Goal: Transaction & Acquisition: Purchase product/service

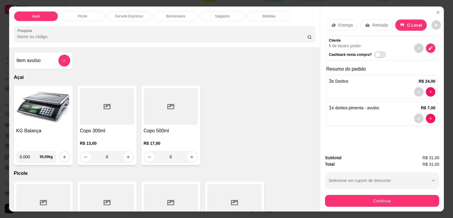
scroll to position [14, 0]
click at [436, 10] on icon "Close" at bounding box center [437, 12] width 5 height 5
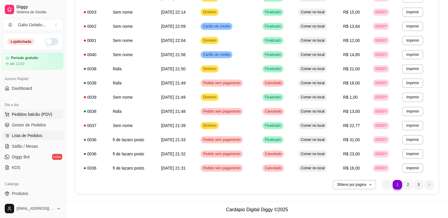
click at [39, 116] on span "Pedidos balcão (PDV)" at bounding box center [32, 114] width 41 height 6
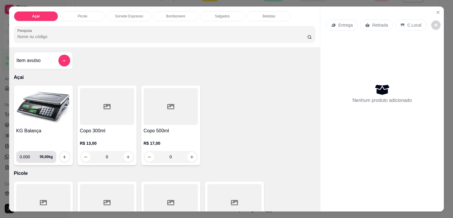
click at [23, 155] on input "0.000" at bounding box center [30, 157] width 20 height 12
drag, startPoint x: 20, startPoint y: 154, endPoint x: 37, endPoint y: 156, distance: 17.0
click at [37, 156] on input "0.000" at bounding box center [30, 157] width 20 height 12
type input "0.964"
click at [64, 154] on icon "increase-product-quantity" at bounding box center [64, 156] width 4 height 4
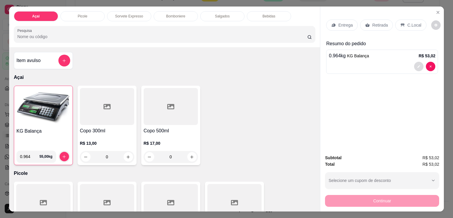
click at [417, 65] on icon "decrease-product-quantity" at bounding box center [419, 67] width 4 height 4
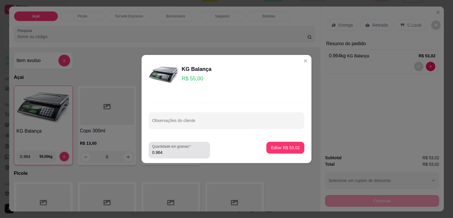
click at [178, 155] on div "0.964" at bounding box center [179, 150] width 54 height 12
type input "1.092"
click at [286, 146] on p "Editar R$ 60,06" at bounding box center [285, 147] width 29 height 6
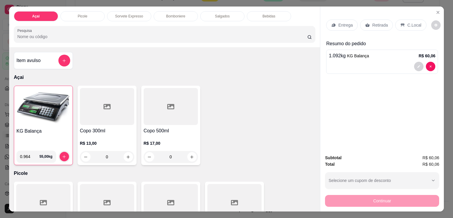
click at [403, 19] on div "C.Local" at bounding box center [410, 24] width 31 height 11
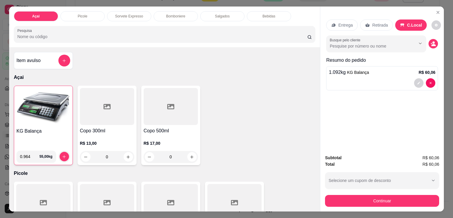
click at [358, 195] on button "Continuar" at bounding box center [382, 201] width 114 height 12
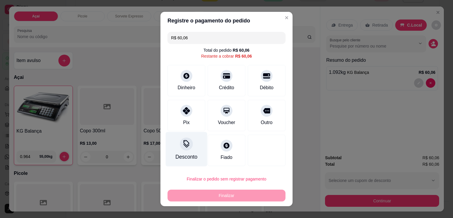
click at [187, 147] on icon at bounding box center [186, 144] width 8 height 8
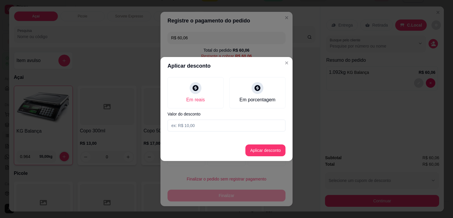
click at [197, 125] on input at bounding box center [226, 125] width 118 height 12
type input "0,06"
click at [253, 152] on button "Aplicar desconto" at bounding box center [265, 150] width 40 height 12
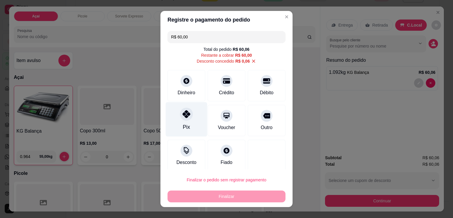
click at [180, 122] on div "Pix" at bounding box center [187, 119] width 42 height 34
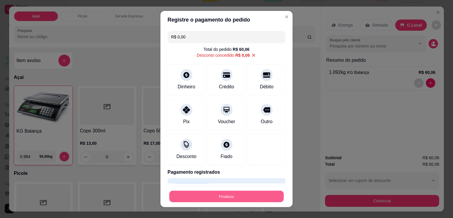
click at [233, 195] on button "Finalizar" at bounding box center [226, 195] width 114 height 11
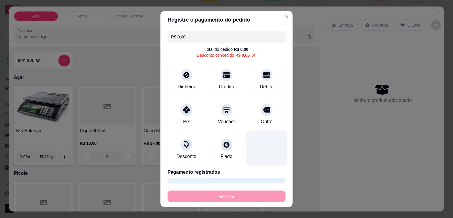
type input "-R$ 60,06"
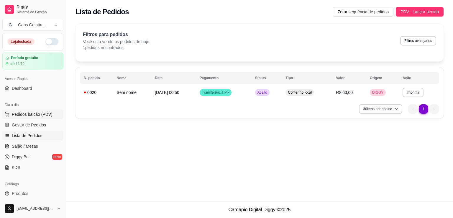
click at [40, 116] on span "Pedidos balcão (PDV)" at bounding box center [32, 114] width 41 height 6
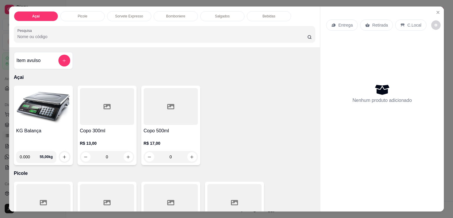
drag, startPoint x: 28, startPoint y: 152, endPoint x: 22, endPoint y: 155, distance: 7.0
click at [22, 155] on input "0.000" at bounding box center [30, 157] width 20 height 12
type input "0.200"
click at [65, 153] on button "increase-product-quantity" at bounding box center [64, 156] width 9 height 9
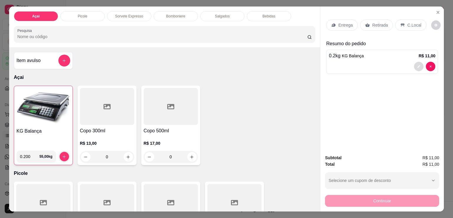
click at [416, 62] on button "decrease-product-quantity" at bounding box center [418, 66] width 9 height 9
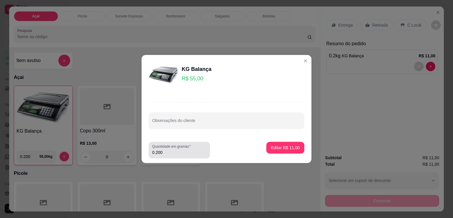
click at [174, 154] on input "0.200" at bounding box center [179, 152] width 54 height 6
type input "0.455"
click at [294, 148] on p "Editar R$ 25,03" at bounding box center [285, 147] width 29 height 6
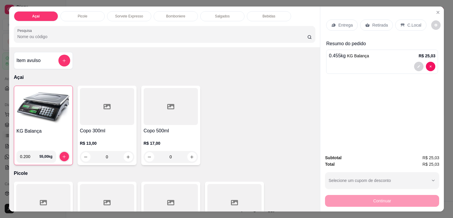
click at [415, 22] on p "C.Local" at bounding box center [414, 25] width 14 height 6
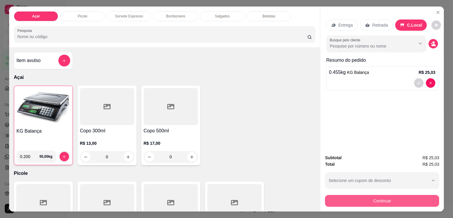
click at [388, 197] on button "Continuar" at bounding box center [382, 201] width 114 height 12
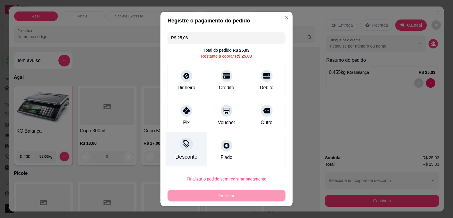
click at [186, 152] on div "Desconto" at bounding box center [187, 149] width 42 height 34
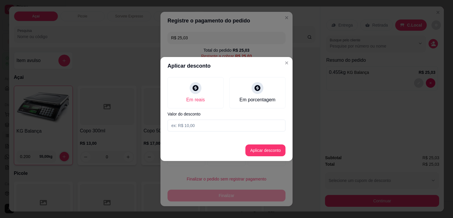
click at [248, 125] on input at bounding box center [226, 125] width 118 height 12
type input "0,03"
click at [259, 150] on button "Aplicar desconto" at bounding box center [265, 150] width 40 height 12
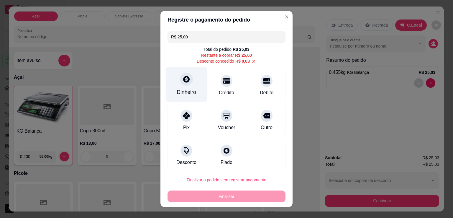
click at [184, 84] on div at bounding box center [186, 79] width 13 height 13
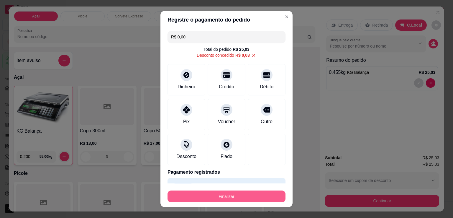
click at [235, 200] on button "Finalizar" at bounding box center [226, 196] width 118 height 12
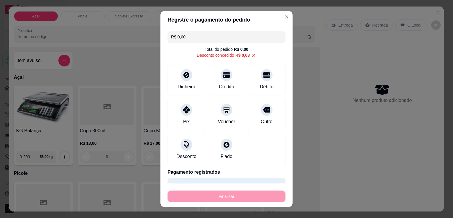
type input "-R$ 25,03"
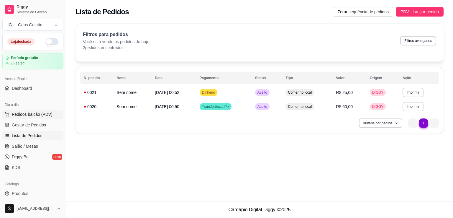
click at [35, 113] on span "Pedidos balcão (PDV)" at bounding box center [32, 114] width 41 height 6
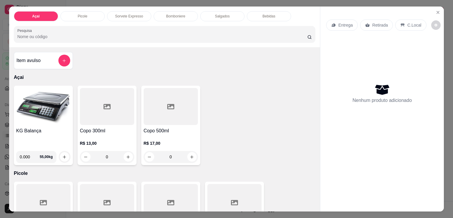
click at [38, 116] on img at bounding box center [43, 106] width 54 height 37
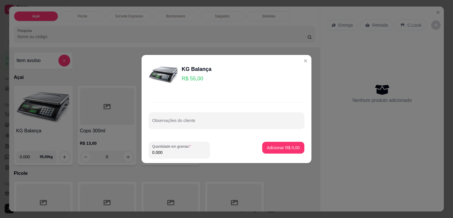
click at [185, 149] on input "0.000" at bounding box center [179, 152] width 54 height 6
type input "0.252"
click at [288, 151] on button "Adicionar R$ 13,86" at bounding box center [282, 147] width 45 height 12
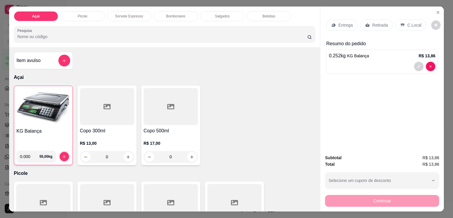
click at [402, 21] on div "C.Local" at bounding box center [410, 24] width 31 height 11
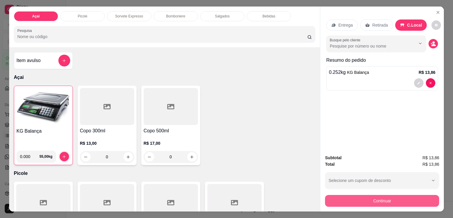
click at [366, 201] on button "Continuar" at bounding box center [382, 201] width 114 height 12
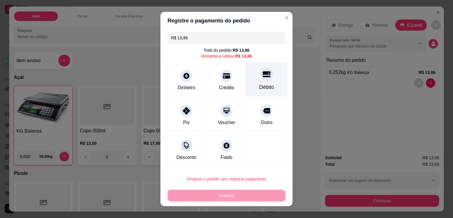
click at [266, 79] on div "Débito" at bounding box center [267, 79] width 42 height 34
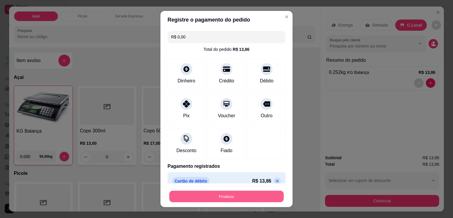
click at [223, 194] on button "Finalizar" at bounding box center [226, 195] width 114 height 11
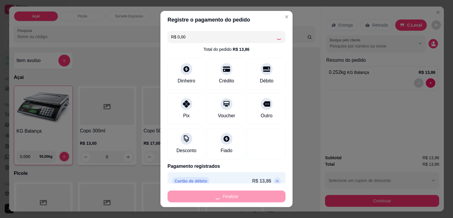
type input "-R$ 13,86"
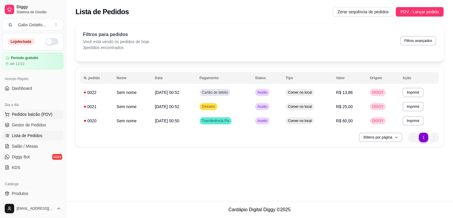
click at [31, 117] on button "Pedidos balcão (PDV)" at bounding box center [32, 113] width 61 height 9
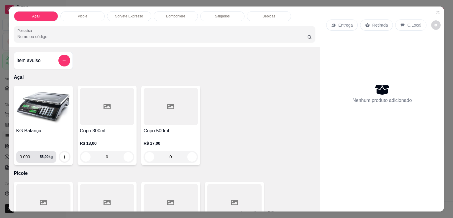
click at [25, 151] on input "0.000" at bounding box center [30, 157] width 20 height 12
drag, startPoint x: 28, startPoint y: 151, endPoint x: 11, endPoint y: 155, distance: 16.6
click at [14, 155] on div "KG Balança 0.000 55,00 kg" at bounding box center [43, 124] width 59 height 79
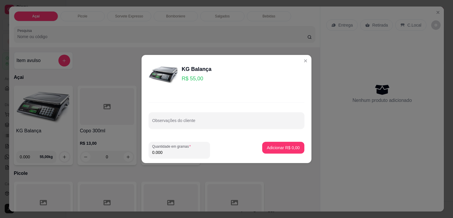
drag, startPoint x: 167, startPoint y: 153, endPoint x: 161, endPoint y: 154, distance: 5.7
click at [167, 153] on input "0.000" at bounding box center [179, 152] width 54 height 6
type input "0.109"
click at [267, 150] on button "Adicionar R$ 6,00" at bounding box center [283, 147] width 42 height 12
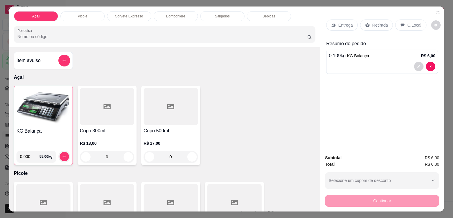
click at [409, 22] on p "C.Local" at bounding box center [414, 25] width 14 height 6
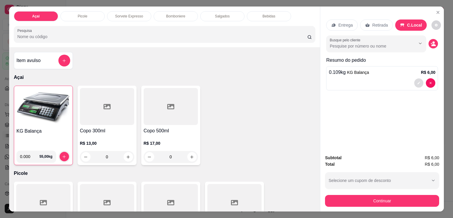
click at [418, 80] on button "decrease-product-quantity" at bounding box center [418, 82] width 9 height 9
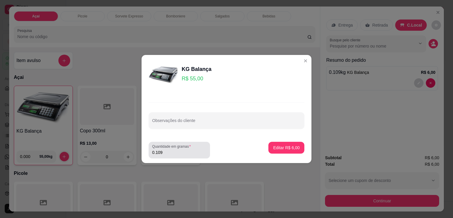
click at [170, 150] on input "0.109" at bounding box center [179, 152] width 54 height 6
type input "0.148"
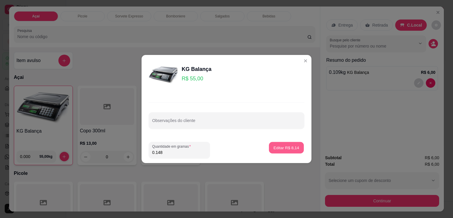
click at [275, 144] on button "Editar R$ 8,14" at bounding box center [286, 147] width 35 height 11
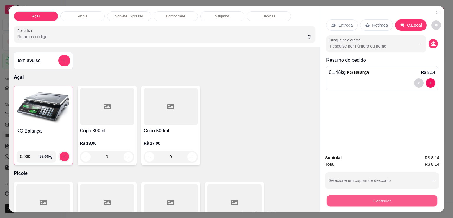
click at [370, 195] on button "Continuar" at bounding box center [382, 200] width 111 height 11
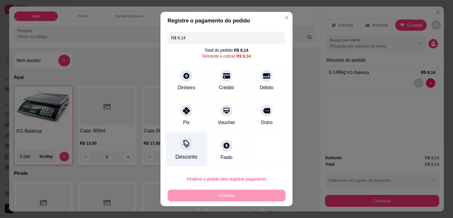
scroll to position [7, 0]
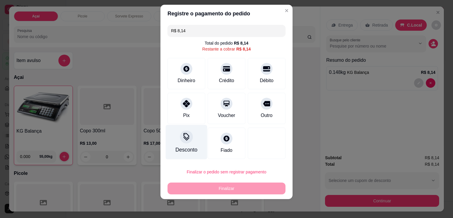
click at [187, 135] on icon at bounding box center [186, 137] width 8 height 8
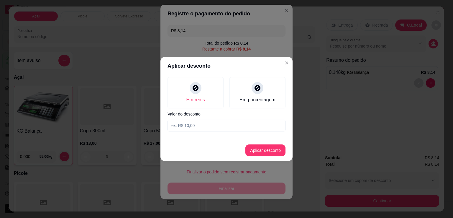
click at [217, 127] on input at bounding box center [226, 125] width 118 height 12
type input "0,14"
click at [274, 154] on button "Aplicar desconto" at bounding box center [265, 150] width 40 height 12
type input "R$ 8,00"
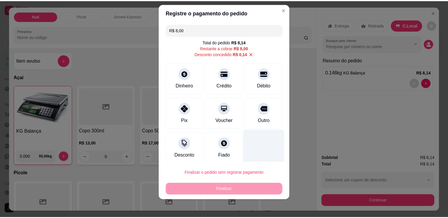
scroll to position [6, 0]
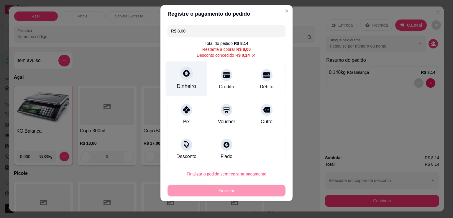
click at [180, 80] on div "Dinheiro" at bounding box center [187, 78] width 42 height 34
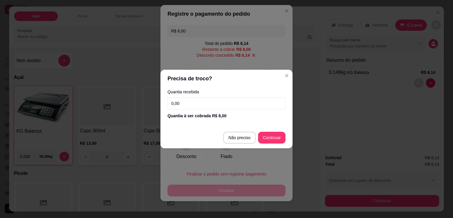
click at [202, 102] on input "0,00" at bounding box center [226, 103] width 118 height 12
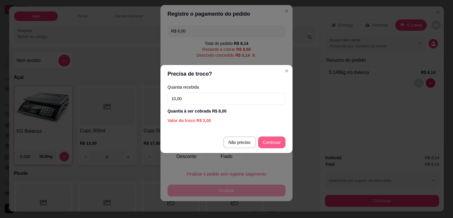
type input "10,00"
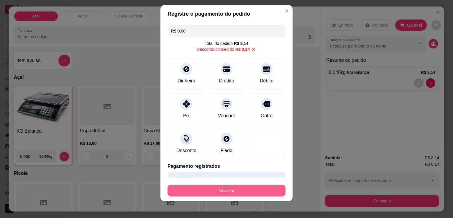
click at [233, 192] on button "Finalizar" at bounding box center [226, 190] width 118 height 12
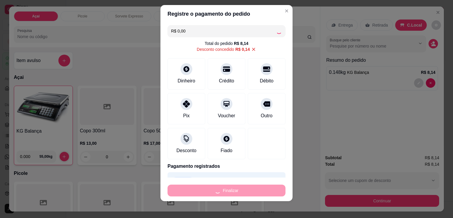
type input "-R$ 8,14"
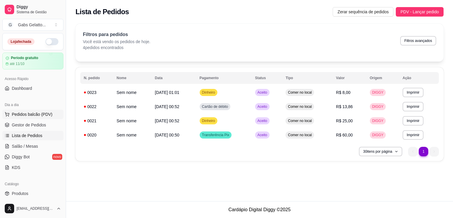
click at [22, 116] on span "Pedidos balcão (PDV)" at bounding box center [32, 114] width 41 height 6
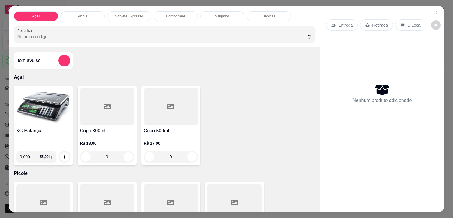
click at [78, 35] on input "Pesquisa" at bounding box center [162, 37] width 290 height 6
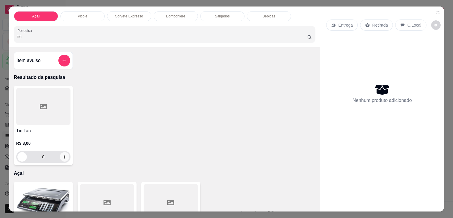
type input "tic"
click at [66, 156] on button "increase-product-quantity" at bounding box center [64, 156] width 9 height 9
type input "1"
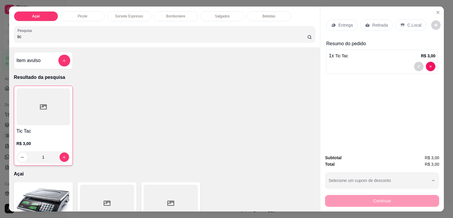
click at [402, 24] on div "C.Local" at bounding box center [410, 24] width 31 height 11
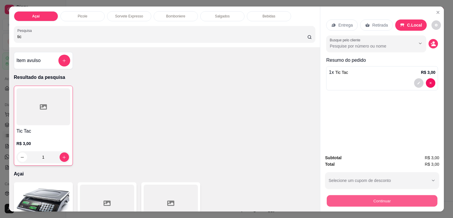
click at [373, 195] on button "Continuar" at bounding box center [382, 200] width 111 height 11
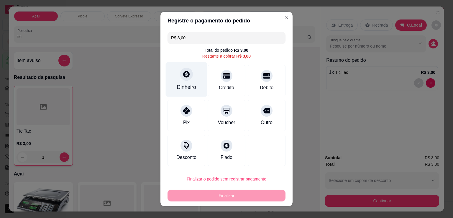
click at [183, 81] on div "Dinheiro" at bounding box center [187, 79] width 42 height 34
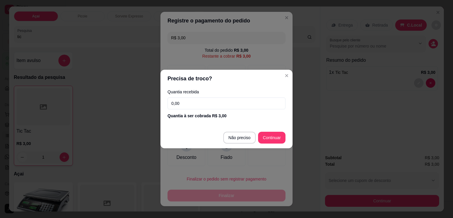
click at [224, 108] on input "0,00" at bounding box center [226, 103] width 118 height 12
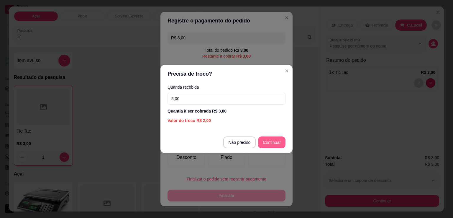
type input "5,00"
type input "R$ 0,00"
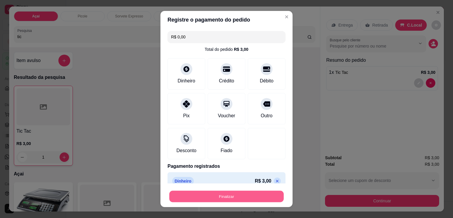
click at [248, 195] on button "Finalizar" at bounding box center [226, 195] width 114 height 11
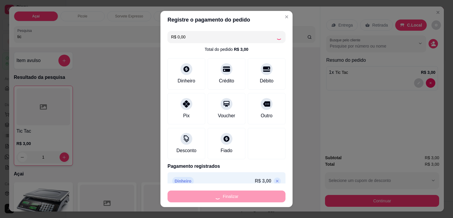
type input "0"
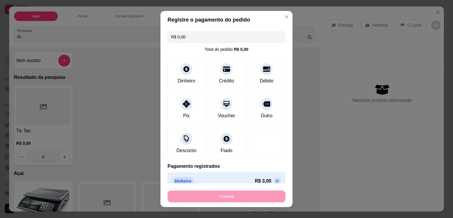
type input "-R$ 3,00"
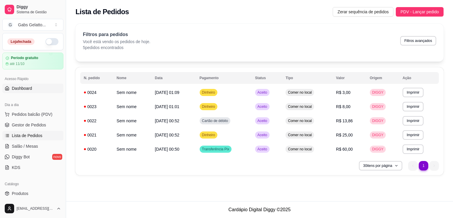
click at [29, 88] on span "Dashboard" at bounding box center [22, 88] width 20 height 6
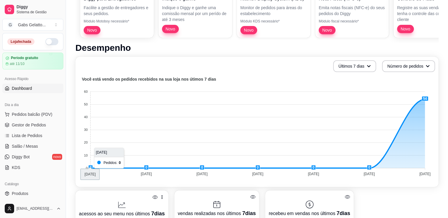
scroll to position [118, 0]
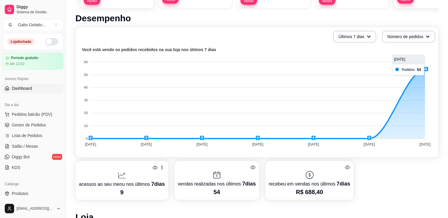
click at [426, 68] on foreignobject at bounding box center [257, 97] width 356 height 103
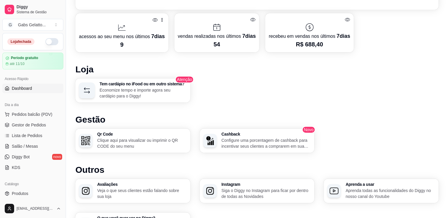
scroll to position [206, 0]
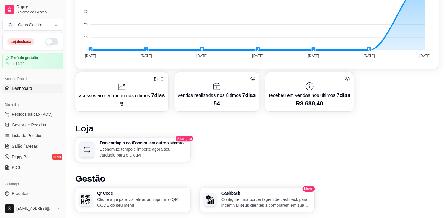
click at [346, 78] on icon at bounding box center [348, 79] width 6 height 6
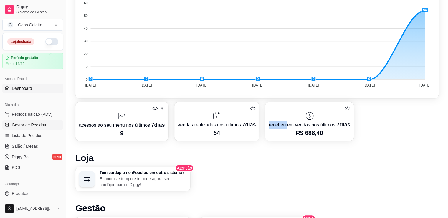
click at [30, 123] on span "Gestor de Pedidos" at bounding box center [29, 125] width 34 height 6
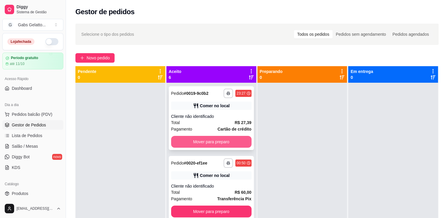
click at [210, 146] on button "Mover para preparo" at bounding box center [211, 142] width 80 height 12
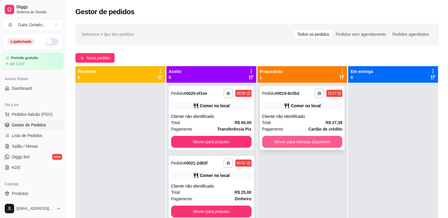
click at [281, 143] on button "Mover para retirada disponível" at bounding box center [302, 142] width 80 height 12
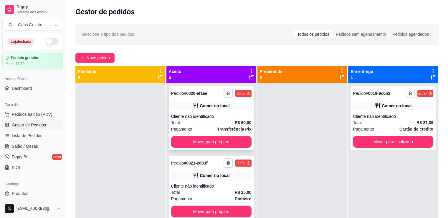
click at [210, 146] on button "Mover para preparo" at bounding box center [211, 142] width 80 height 12
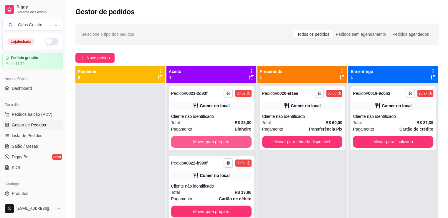
click at [215, 143] on button "Mover para preparo" at bounding box center [211, 142] width 80 height 12
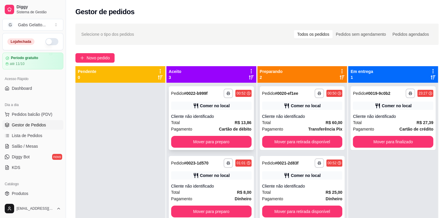
click at [224, 143] on button "Mover para preparo" at bounding box center [211, 142] width 80 height 12
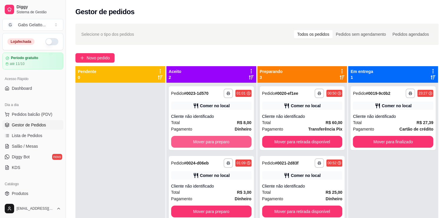
click at [224, 143] on button "Mover para preparo" at bounding box center [211, 142] width 80 height 12
click at [224, 143] on div "Mover para preparo" at bounding box center [211, 142] width 80 height 12
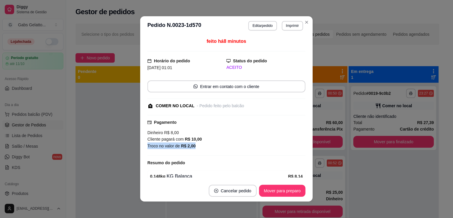
click at [224, 143] on div "Troco no valor de R$ 2,00" at bounding box center [226, 145] width 158 height 6
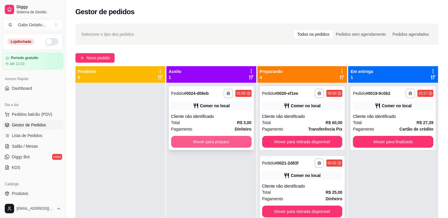
click at [223, 146] on button "Mover para preparo" at bounding box center [211, 142] width 80 height 12
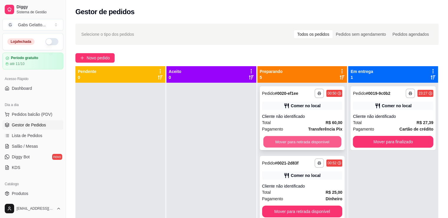
click at [297, 146] on button "Mover para retirada disponível" at bounding box center [303, 141] width 78 height 11
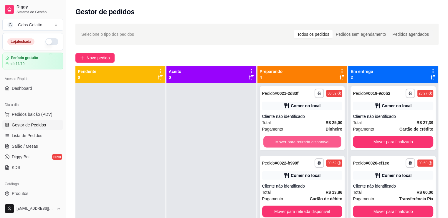
click at [298, 146] on button "Mover para retirada disponível" at bounding box center [303, 141] width 78 height 11
click at [298, 146] on button "Mover para retirada disponível" at bounding box center [302, 142] width 80 height 12
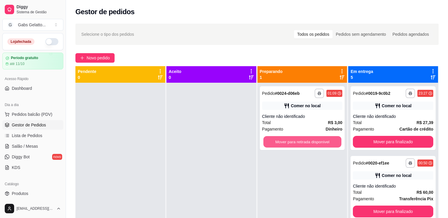
click at [298, 146] on button "Mover para retirada disponível" at bounding box center [303, 141] width 78 height 11
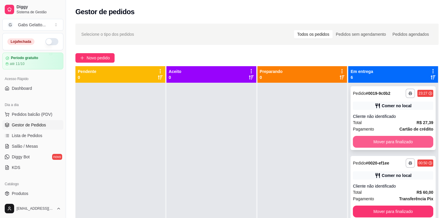
click at [382, 145] on button "Mover para finalizado" at bounding box center [393, 142] width 80 height 12
click at [382, 145] on button "Mover para finalizado" at bounding box center [393, 141] width 78 height 11
click at [382, 145] on button "Mover para finalizado" at bounding box center [393, 142] width 80 height 12
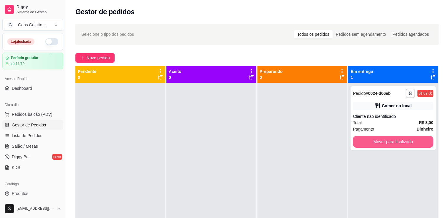
click at [382, 145] on button "Mover para finalizado" at bounding box center [393, 142] width 80 height 12
click at [382, 145] on div "Mover para finalizado" at bounding box center [393, 142] width 80 height 12
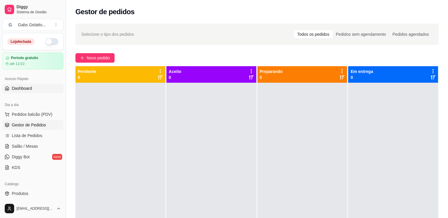
click at [35, 88] on link "Dashboard" at bounding box center [32, 87] width 61 height 9
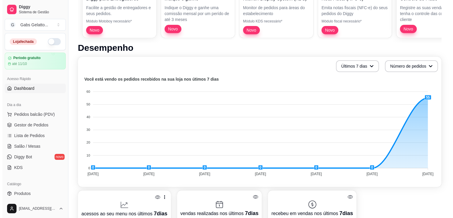
scroll to position [177, 0]
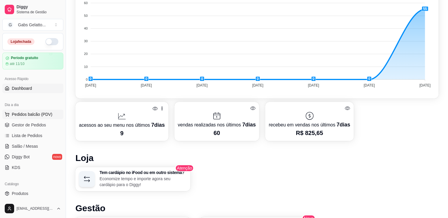
click at [40, 112] on span "Pedidos balcão (PDV)" at bounding box center [32, 114] width 41 height 6
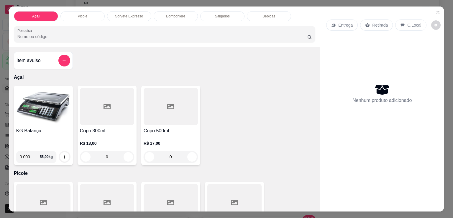
click at [228, 13] on div "Salgados" at bounding box center [222, 16] width 44 height 10
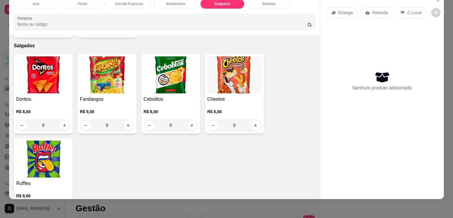
scroll to position [1118, 0]
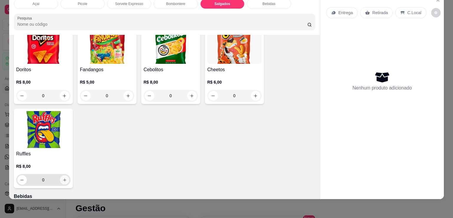
click at [63, 177] on icon "increase-product-quantity" at bounding box center [64, 179] width 4 height 4
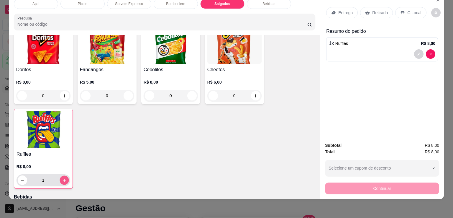
click at [63, 178] on icon "increase-product-quantity" at bounding box center [64, 180] width 4 height 4
type input "2"
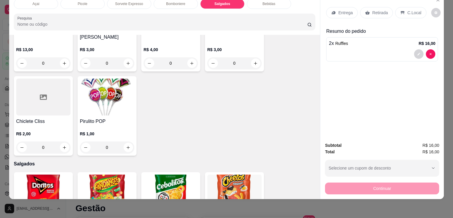
scroll to position [0, 0]
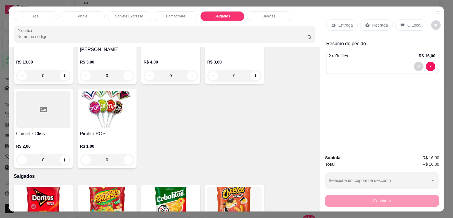
click at [413, 24] on p "C.Local" at bounding box center [414, 25] width 14 height 6
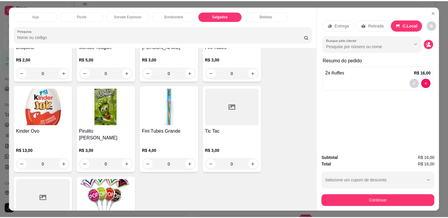
scroll to position [823, 0]
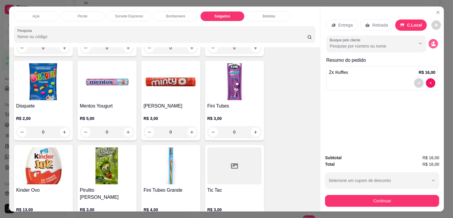
click at [433, 41] on icon "decrease-product-quantity" at bounding box center [432, 43] width 5 height 5
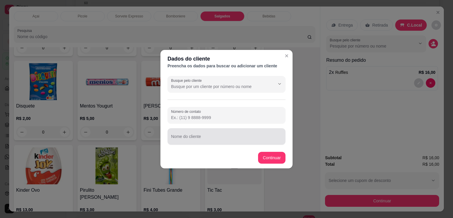
click at [215, 138] on input "Nome do cliente" at bounding box center [226, 139] width 111 height 6
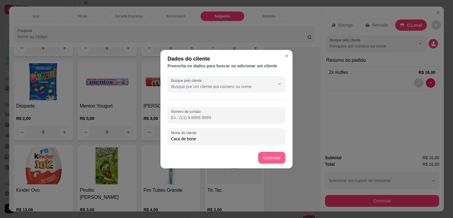
type input "Cara de bone"
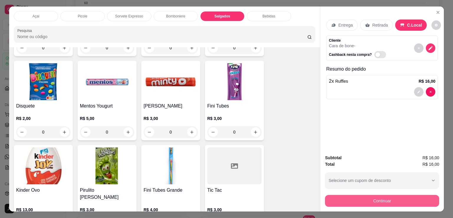
click at [373, 201] on button "Continuar" at bounding box center [382, 201] width 114 height 12
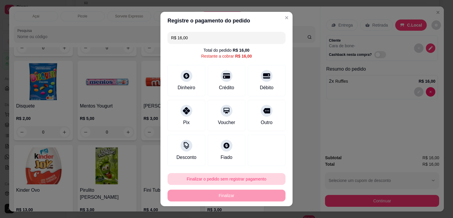
click at [225, 176] on button "Finalizar o pedido sem registrar pagamento" at bounding box center [226, 179] width 118 height 12
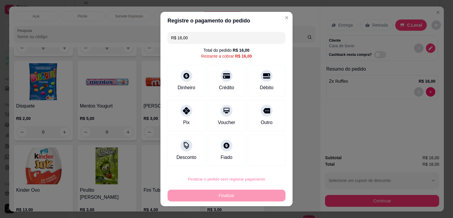
click at [265, 165] on button "Confirmar" at bounding box center [260, 161] width 22 height 9
type input "0"
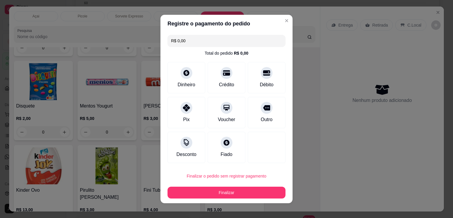
type input "R$ 0,00"
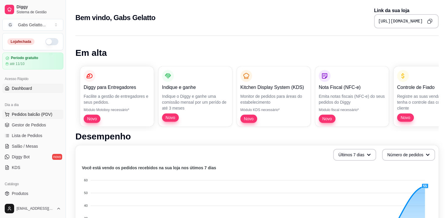
click at [24, 109] on button "Pedidos balcão (PDV)" at bounding box center [32, 113] width 61 height 9
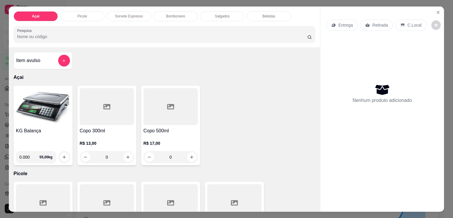
click at [25, 113] on img at bounding box center [43, 106] width 54 height 37
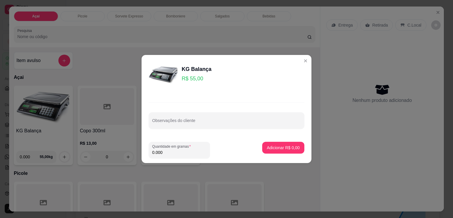
click at [162, 153] on input "0.000" at bounding box center [179, 152] width 54 height 6
type input "0.136"
click at [276, 148] on p "Adicionar R$ 7,48" at bounding box center [283, 147] width 33 height 6
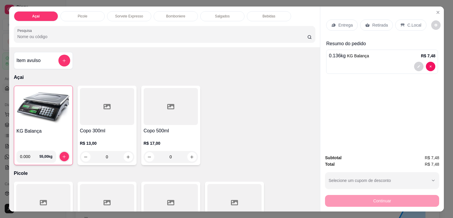
click at [407, 25] on p "C.Local" at bounding box center [414, 25] width 14 height 6
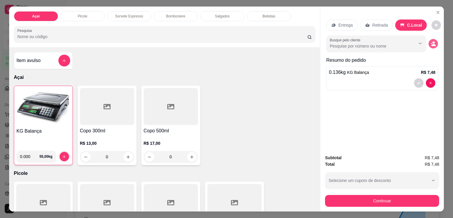
click at [432, 44] on icon "decrease-product-quantity" at bounding box center [433, 45] width 4 height 2
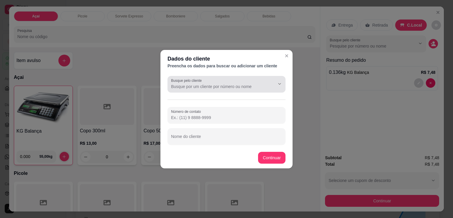
click at [256, 89] on input "Busque pelo cliente" at bounding box center [218, 86] width 94 height 6
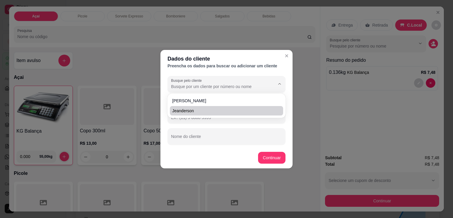
click at [212, 110] on span "Jeanderson" at bounding box center [223, 111] width 103 height 6
type input "Jeanderson"
type input "[PHONE_NUMBER]"
type input "Jeanderson"
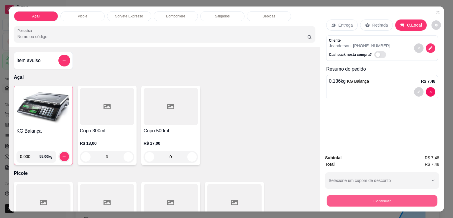
click at [385, 199] on button "Continuar" at bounding box center [382, 200] width 111 height 11
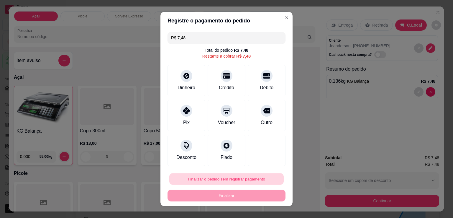
click at [248, 178] on button "Finalizar o pedido sem registrar pagamento" at bounding box center [226, 178] width 114 height 11
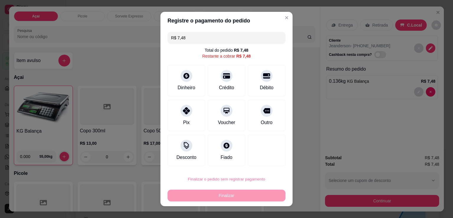
click at [264, 164] on button "Confirmar" at bounding box center [259, 161] width 21 height 9
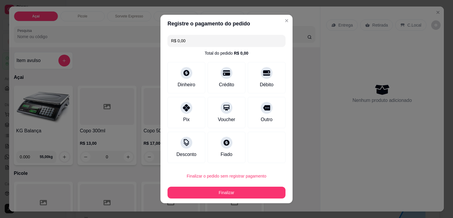
type input "R$ 0,00"
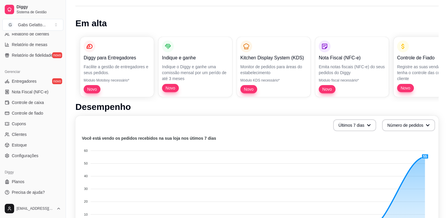
scroll to position [59, 0]
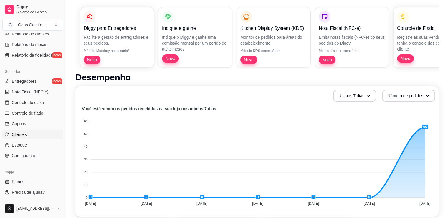
click at [35, 137] on link "Clientes" at bounding box center [32, 133] width 61 height 9
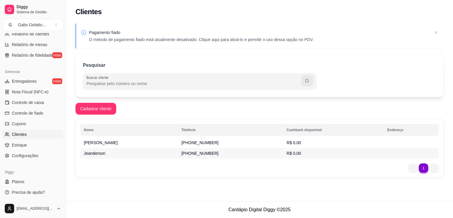
click at [224, 155] on td "[PHONE_NUMBER]" at bounding box center [230, 153] width 105 height 11
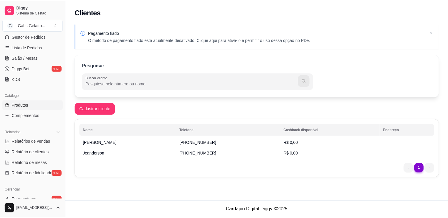
scroll to position [59, 0]
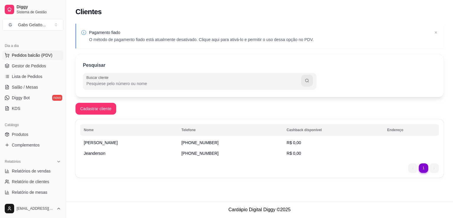
click at [50, 54] on span "Pedidos balcão (PDV)" at bounding box center [32, 55] width 41 height 6
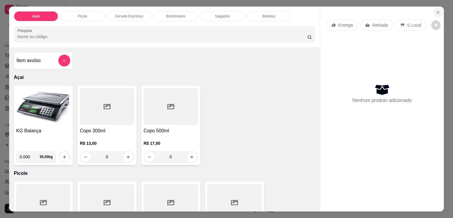
click at [436, 10] on icon "Close" at bounding box center [437, 12] width 5 height 5
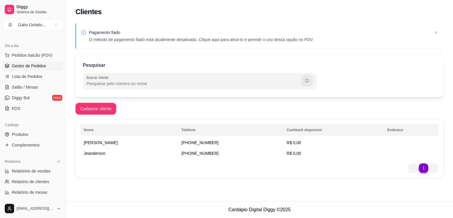
click at [39, 64] on span "Gestor de Pedidos" at bounding box center [29, 66] width 34 height 6
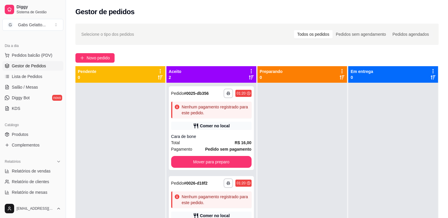
click at [249, 76] on icon at bounding box center [251, 77] width 5 height 4
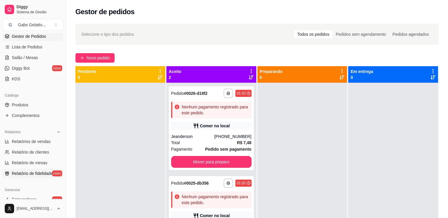
scroll to position [118, 0]
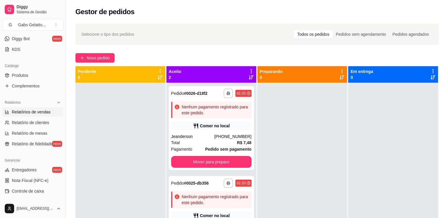
click at [44, 111] on span "Relatórios de vendas" at bounding box center [31, 112] width 39 height 6
select select "ALL"
select select "0"
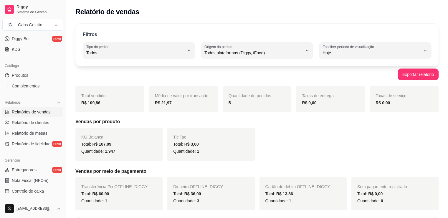
scroll to position [29, 0]
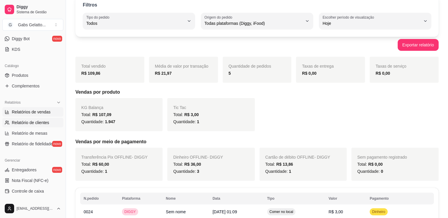
click at [35, 124] on span "Relatório de clientes" at bounding box center [30, 122] width 37 height 6
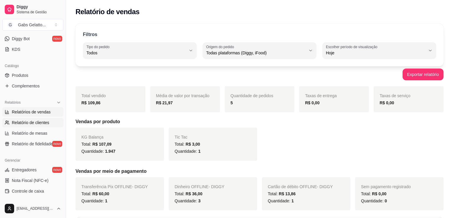
select select "30"
select select "HIGHEST_TOTAL_SPENT_WITH_ORDERS"
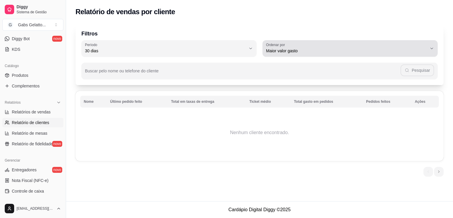
click at [284, 48] on span "Maior valor gasto" at bounding box center [346, 51] width 161 height 6
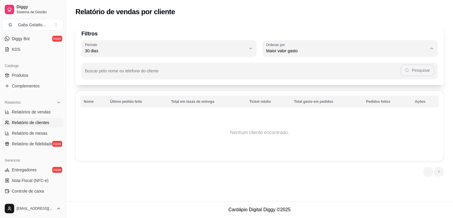
click at [302, 69] on li "Maior número de pedidos" at bounding box center [350, 64] width 164 height 9
type input "HIGHEST_ORDER_COUNT"
select select "HIGHEST_ORDER_COUNT"
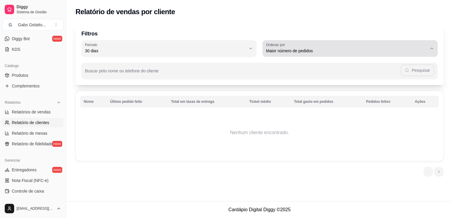
click at [306, 51] on span "Maior número de pedidos" at bounding box center [346, 51] width 161 height 6
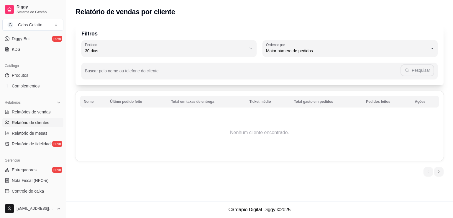
click at [299, 94] on span "Último pedido feito" at bounding box center [346, 94] width 153 height 6
type input "LAST_ORDER_MADE_AT"
select select "LAST_ORDER_MADE_AT"
click at [45, 134] on span "Relatório de mesas" at bounding box center [30, 133] width 36 height 6
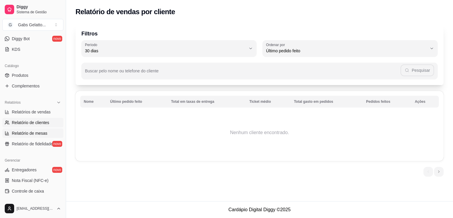
select select "TOTAL_OF_ORDERS"
select select "7"
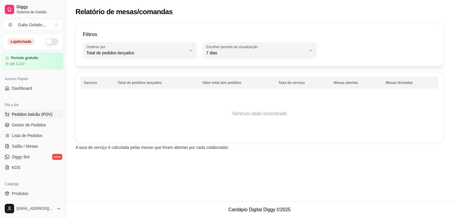
click at [38, 116] on span "Pedidos balcão (PDV)" at bounding box center [32, 114] width 41 height 6
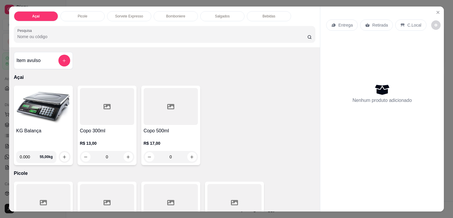
click at [170, 15] on p "Bomboniere" at bounding box center [175, 16] width 19 height 5
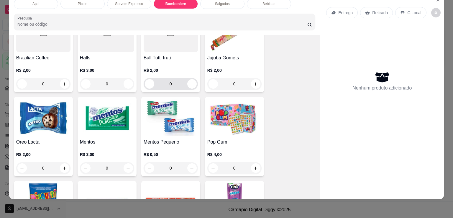
scroll to position [602, 0]
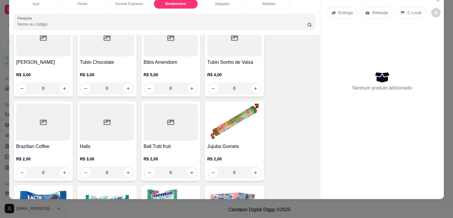
click at [172, 119] on icon at bounding box center [170, 121] width 7 height 5
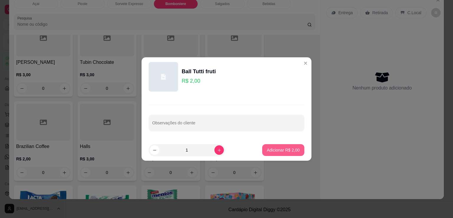
click at [266, 153] on button "Adicionar R$ 2,00" at bounding box center [283, 150] width 42 height 12
type input "1"
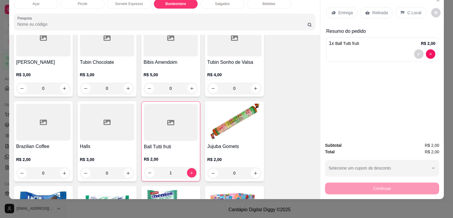
click at [353, 181] on div "Continuar" at bounding box center [382, 187] width 114 height 13
click at [408, 10] on p "C.Local" at bounding box center [414, 13] width 14 height 6
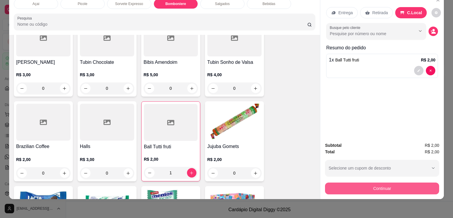
click at [390, 184] on button "Continuar" at bounding box center [382, 188] width 114 height 12
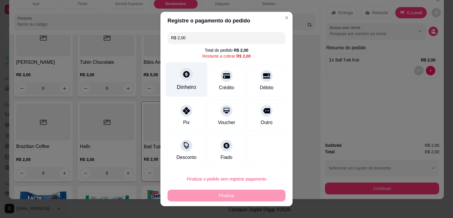
click at [182, 78] on icon at bounding box center [186, 74] width 8 height 8
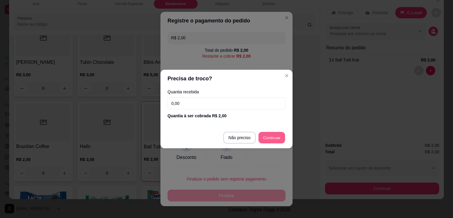
type input "R$ 0,00"
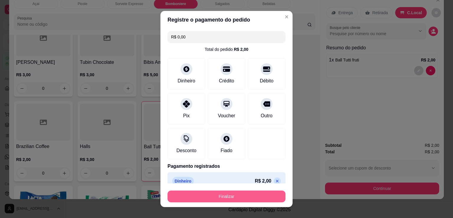
click at [261, 196] on button "Finalizar" at bounding box center [226, 196] width 118 height 12
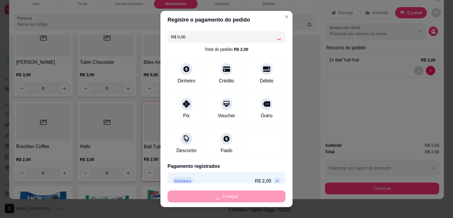
type input "0"
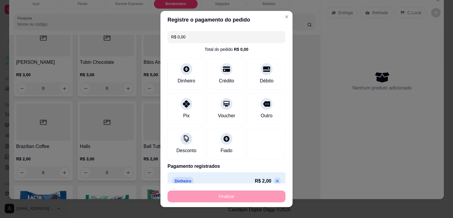
type input "-R$ 2,00"
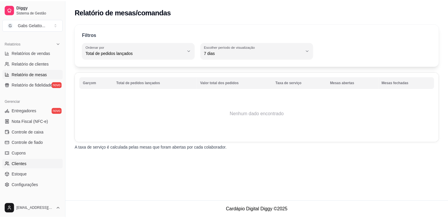
scroll to position [206, 0]
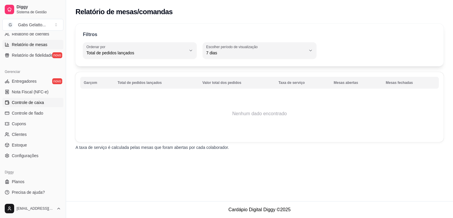
click at [48, 101] on link "Controle de caixa" at bounding box center [32, 102] width 61 height 9
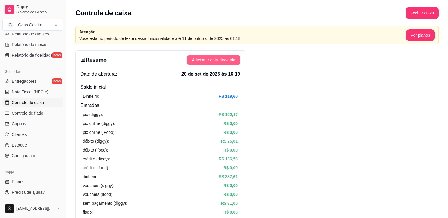
click at [222, 61] on span "Adicionar entrada/saída" at bounding box center [214, 60] width 44 height 6
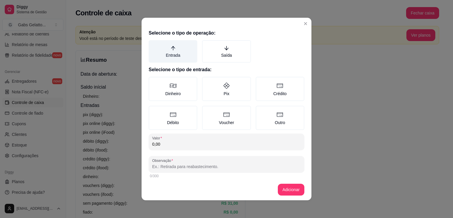
click at [176, 51] on label "Entrada" at bounding box center [173, 51] width 49 height 22
click at [153, 45] on button "Entrada" at bounding box center [150, 42] width 5 height 5
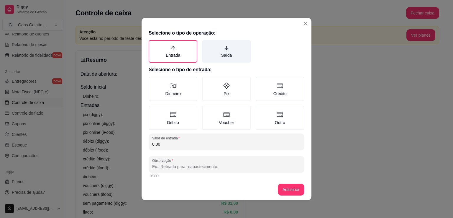
click at [222, 52] on label "Saída" at bounding box center [226, 51] width 49 height 22
click at [206, 45] on button "Saída" at bounding box center [204, 42] width 5 height 5
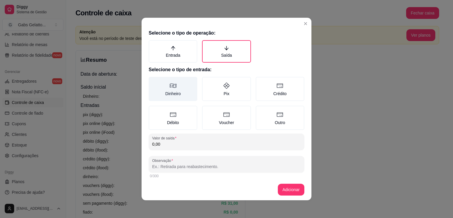
click at [172, 91] on label "Dinheiro" at bounding box center [173, 89] width 49 height 24
click at [153, 81] on button "Dinheiro" at bounding box center [150, 78] width 5 height 5
click at [184, 144] on input "0,00" at bounding box center [226, 144] width 149 height 6
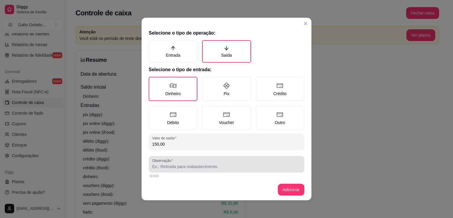
type input "150,00"
click at [243, 169] on div "Observação" at bounding box center [227, 164] width 156 height 17
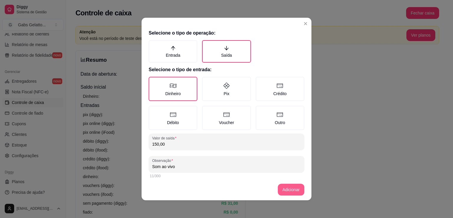
type input "Som ao vivo"
click at [296, 197] on footer "Adicionar" at bounding box center [226, 189] width 170 height 21
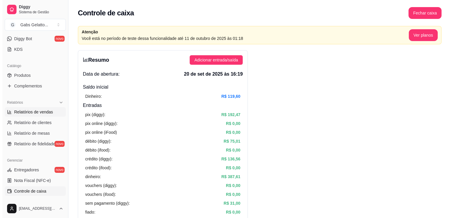
scroll to position [29, 0]
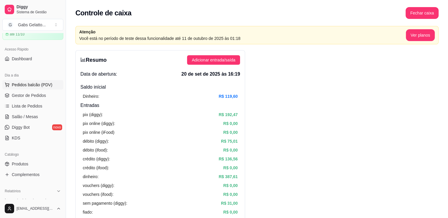
click at [35, 88] on button "Pedidos balcão (PDV)" at bounding box center [32, 84] width 61 height 9
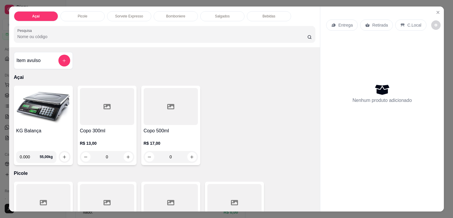
click at [228, 14] on div "Salgados" at bounding box center [222, 16] width 44 height 10
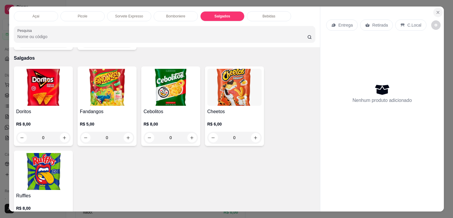
click at [437, 12] on icon "Close" at bounding box center [437, 12] width 5 height 5
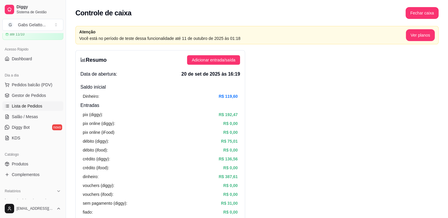
click at [32, 108] on link "Lista de Pedidos" at bounding box center [32, 105] width 61 height 9
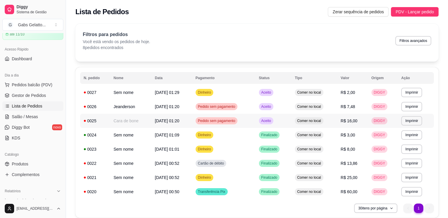
click at [128, 121] on td "Cara de bone" at bounding box center [130, 120] width 41 height 14
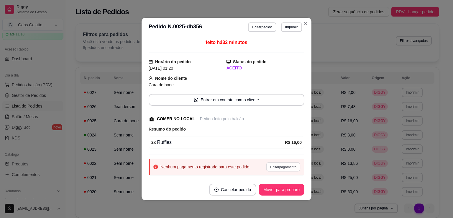
click at [283, 167] on button "Editar pagamento" at bounding box center [283, 166] width 34 height 9
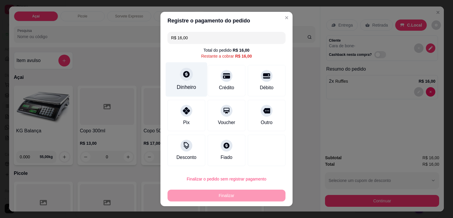
click at [180, 79] on div at bounding box center [186, 73] width 13 height 13
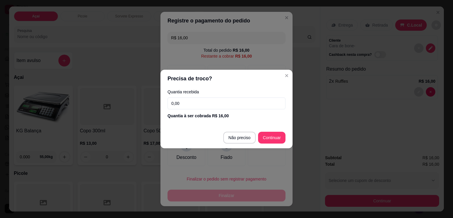
type input "R$ 0,00"
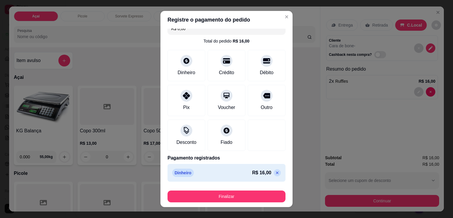
scroll to position [8, 0]
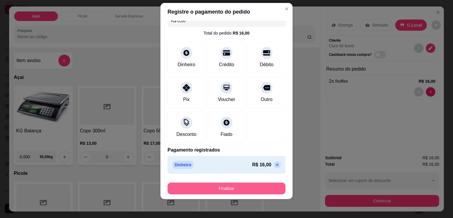
click at [230, 185] on button "Finalizar" at bounding box center [226, 188] width 118 height 12
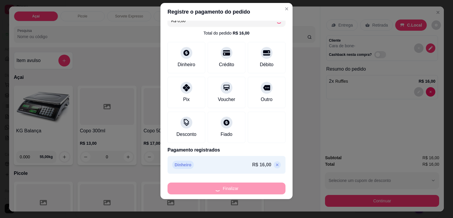
type input "0"
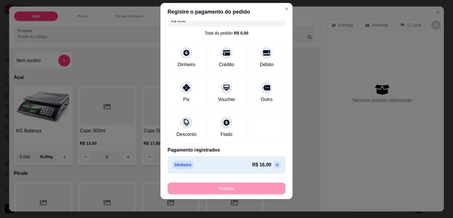
type input "-R$ 16,00"
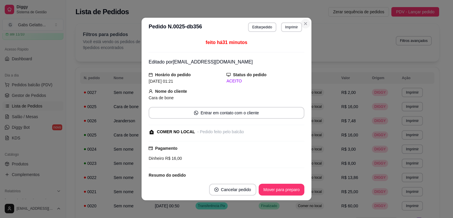
click at [285, 138] on section "**********" at bounding box center [226, 109] width 170 height 182
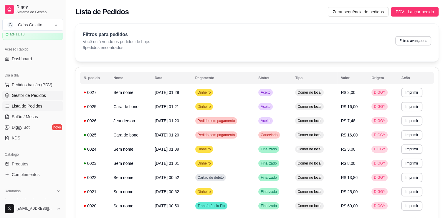
click at [37, 95] on span "Gestor de Pedidos" at bounding box center [29, 95] width 34 height 6
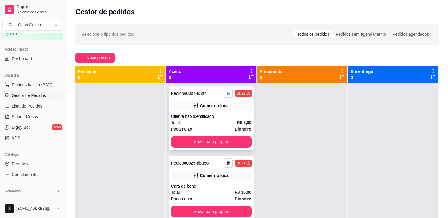
click at [186, 141] on button "Mover para preparo" at bounding box center [211, 142] width 80 height 12
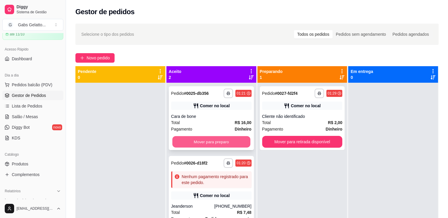
click at [196, 142] on button "Mover para preparo" at bounding box center [211, 141] width 78 height 11
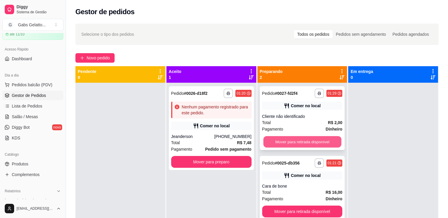
click at [285, 139] on button "Mover para retirada disponível" at bounding box center [303, 141] width 78 height 11
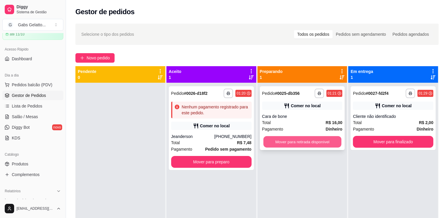
click at [292, 145] on button "Mover para retirada disponível" at bounding box center [303, 141] width 78 height 11
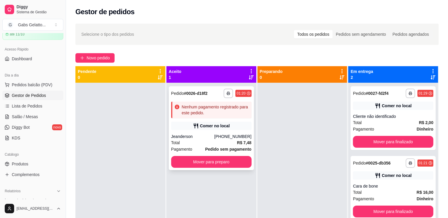
click at [208, 112] on div "Nenhum pagamento registrado para este pedido." at bounding box center [215, 110] width 67 height 12
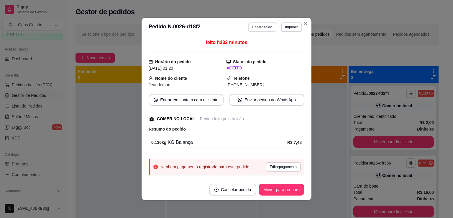
click at [266, 24] on button "Editar pedido" at bounding box center [262, 26] width 28 height 9
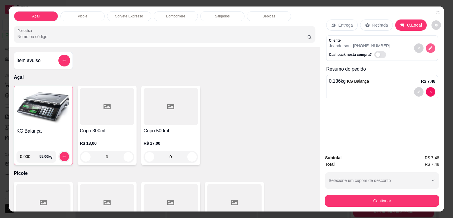
click at [430, 45] on icon "decrease-product-quantity" at bounding box center [430, 47] width 5 height 5
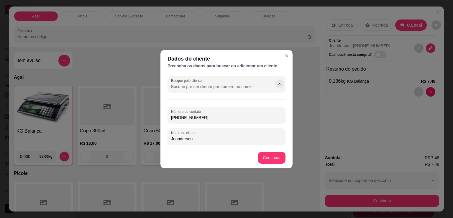
click at [279, 81] on icon "Show suggestions" at bounding box center [279, 83] width 5 height 5
click at [278, 81] on icon "Show suggestions" at bounding box center [279, 83] width 5 height 5
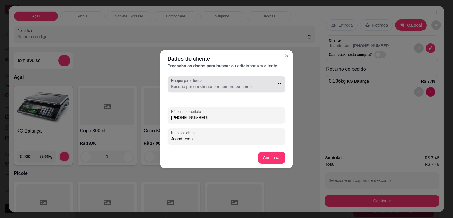
click at [273, 85] on icon "Show suggestions" at bounding box center [271, 83] width 5 height 5
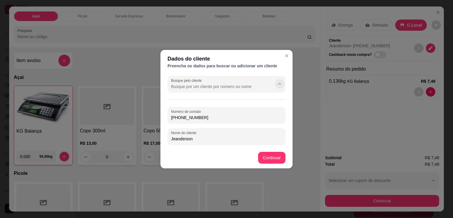
click at [279, 84] on icon "Show suggestions" at bounding box center [279, 83] width 5 height 5
click at [278, 84] on icon "Show suggestions" at bounding box center [279, 83] width 5 height 5
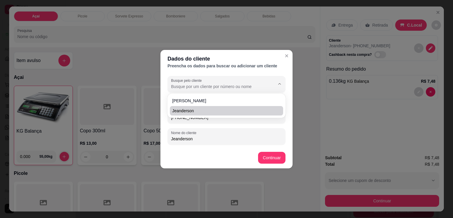
click at [206, 113] on span "Jeanderson" at bounding box center [223, 111] width 103 height 6
type input "Jeanderson"
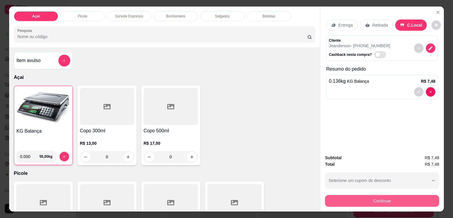
click at [394, 198] on button "Continuar" at bounding box center [382, 201] width 114 height 12
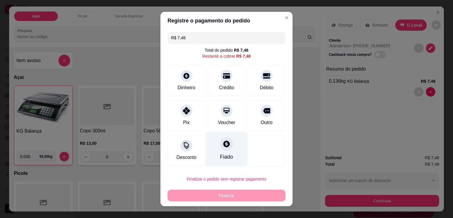
click at [222, 151] on div "Fiado" at bounding box center [227, 149] width 42 height 34
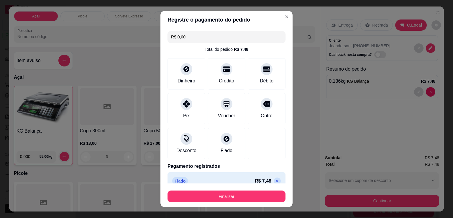
click at [229, 195] on button "Finalizar" at bounding box center [226, 196] width 118 height 12
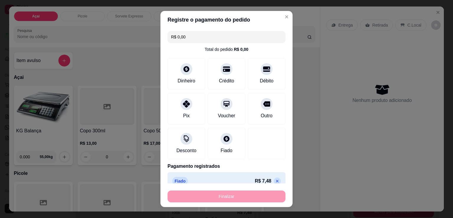
type input "-R$ 7,48"
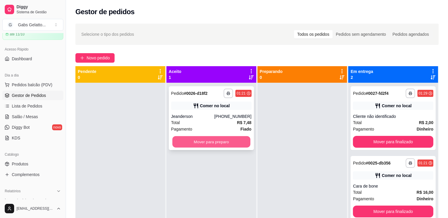
click at [233, 143] on button "Mover para preparo" at bounding box center [211, 141] width 78 height 11
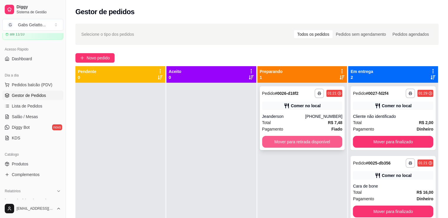
click at [323, 142] on button "Mover para retirada disponível" at bounding box center [302, 142] width 80 height 12
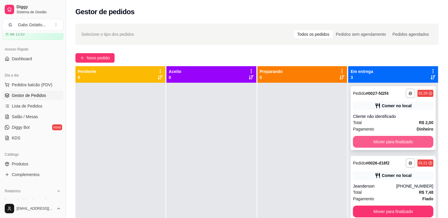
click at [380, 142] on button "Mover para finalizado" at bounding box center [393, 142] width 80 height 12
click at [384, 139] on button "Mover para finalizado" at bounding box center [393, 142] width 80 height 12
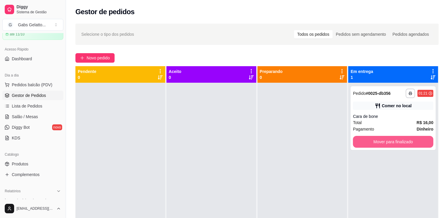
click at [384, 139] on button "Mover para finalizado" at bounding box center [393, 142] width 80 height 12
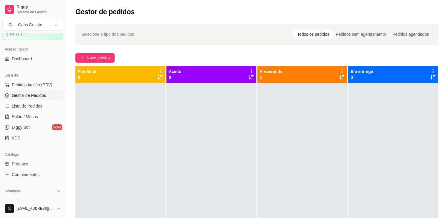
drag, startPoint x: 48, startPoint y: 87, endPoint x: 46, endPoint y: 92, distance: 5.7
click at [48, 86] on span "Pedidos balcão (PDV)" at bounding box center [32, 85] width 41 height 6
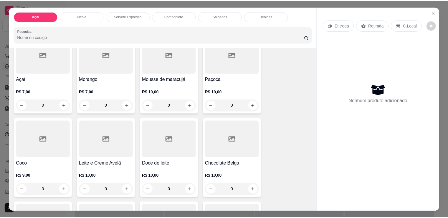
scroll to position [177, 0]
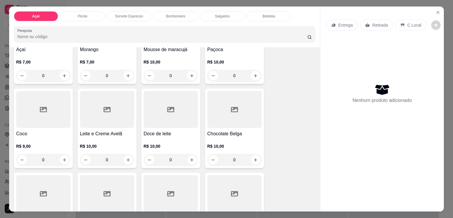
click at [0, 178] on div "Açai Picole Sorvete Expresso Bomboniere Salgados Bebidas Pesquisa Item avulso A…" at bounding box center [226, 109] width 453 height 218
click at [436, 10] on icon "Close" at bounding box center [437, 12] width 5 height 5
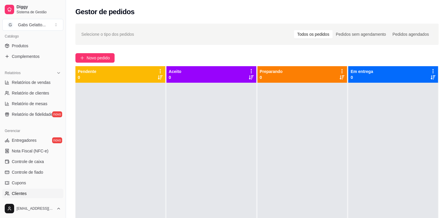
scroll to position [206, 0]
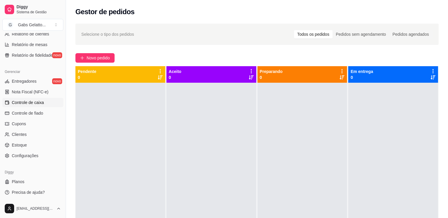
click at [38, 105] on span "Controle de caixa" at bounding box center [28, 102] width 32 height 6
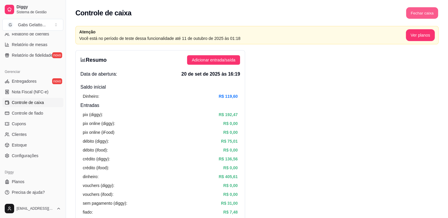
click at [427, 14] on button "Fechar caixa" at bounding box center [422, 12] width 32 height 11
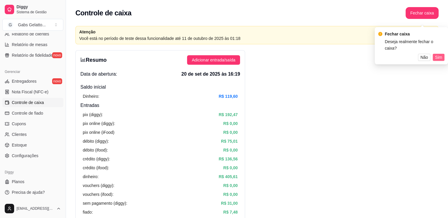
click at [440, 54] on span "Sim" at bounding box center [438, 57] width 7 height 6
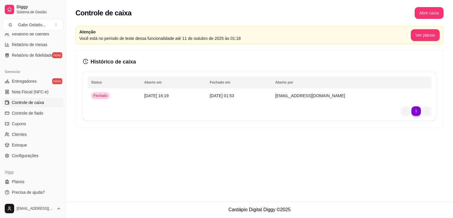
drag, startPoint x: 448, startPoint y: 0, endPoint x: 206, endPoint y: 124, distance: 271.8
click at [202, 129] on div "Atenção Você está no período de teste dessa funcionalidade até [DATE] 01:18 Ver…" at bounding box center [259, 78] width 387 height 112
click at [234, 97] on span "[DATE] 01:53" at bounding box center [222, 95] width 24 height 5
click at [253, 99] on td "[DATE] 01:53" at bounding box center [238, 96] width 65 height 12
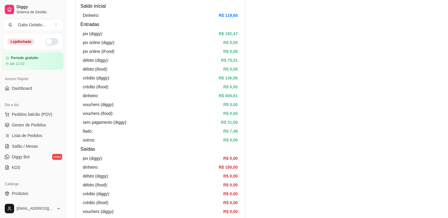
scroll to position [118, 0]
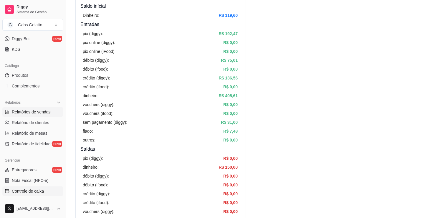
click at [40, 112] on span "Relatórios de vendas" at bounding box center [31, 112] width 39 height 6
select select "ALL"
select select "0"
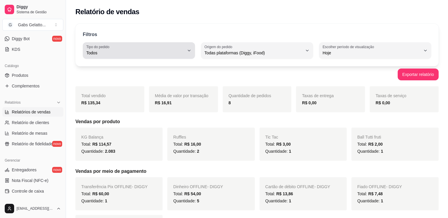
click at [185, 48] on button "Tipo do pedido Todos" at bounding box center [139, 50] width 112 height 17
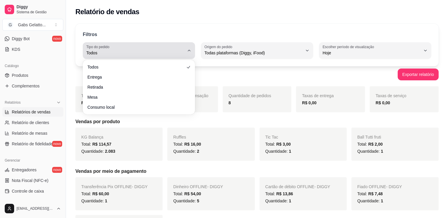
click at [185, 48] on button "Tipo do pedido Todos" at bounding box center [139, 50] width 112 height 17
